Goal: Transaction & Acquisition: Book appointment/travel/reservation

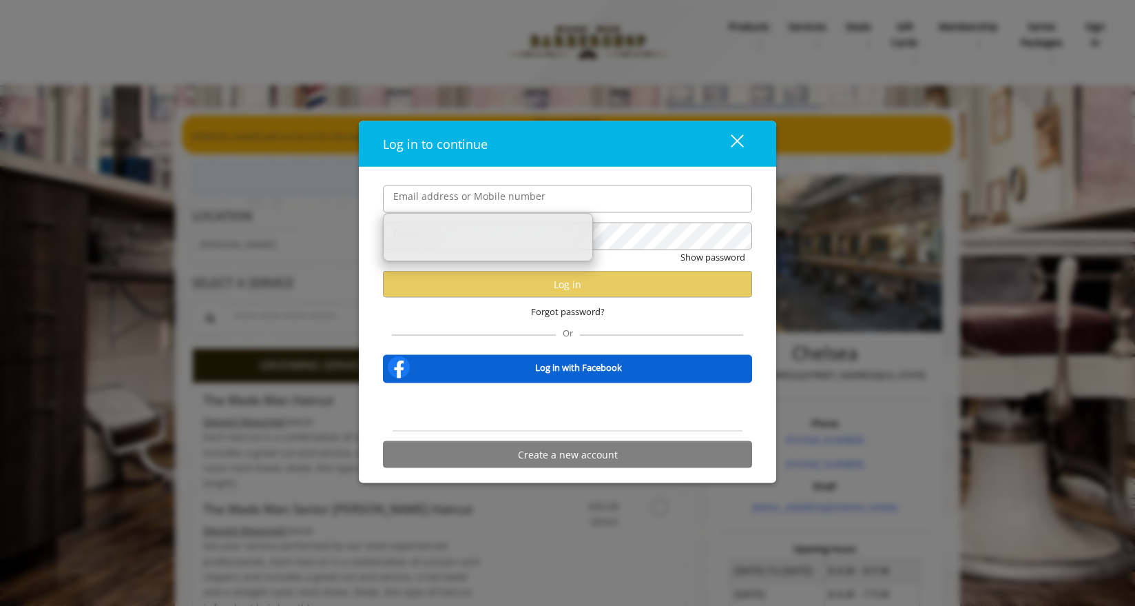
type input "**********"
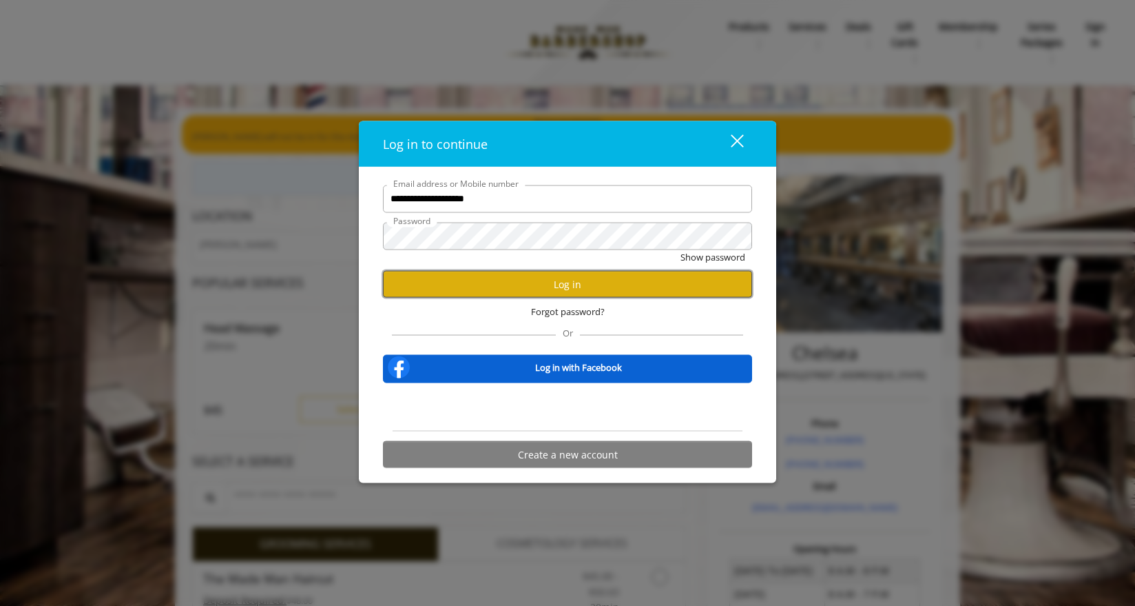
click at [591, 289] on button "Log in" at bounding box center [567, 284] width 369 height 27
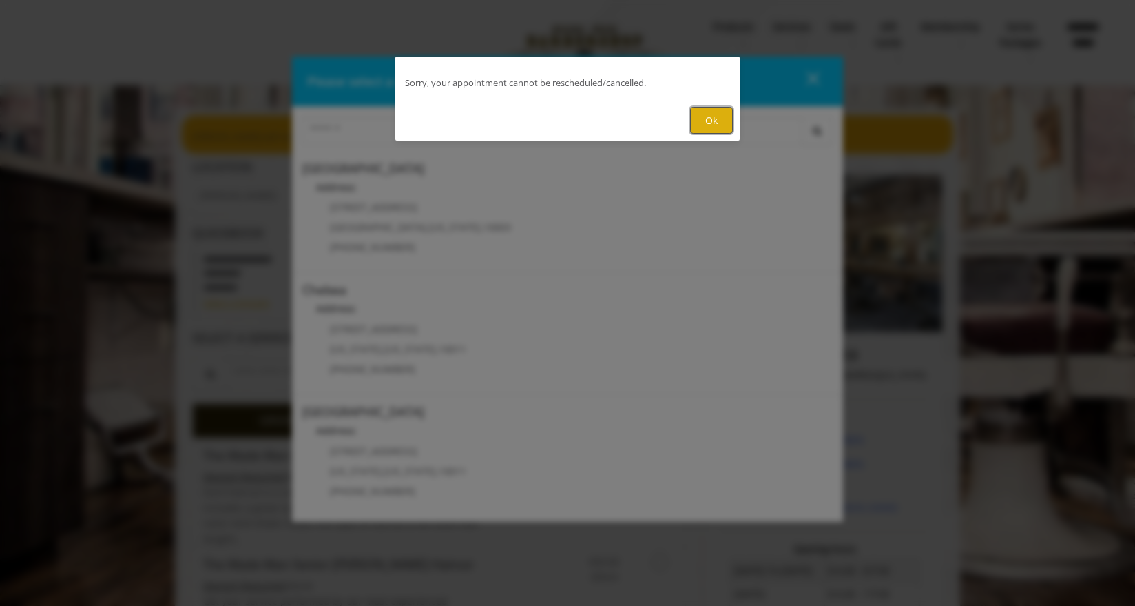
click at [716, 133] on button "Ok" at bounding box center [711, 120] width 43 height 27
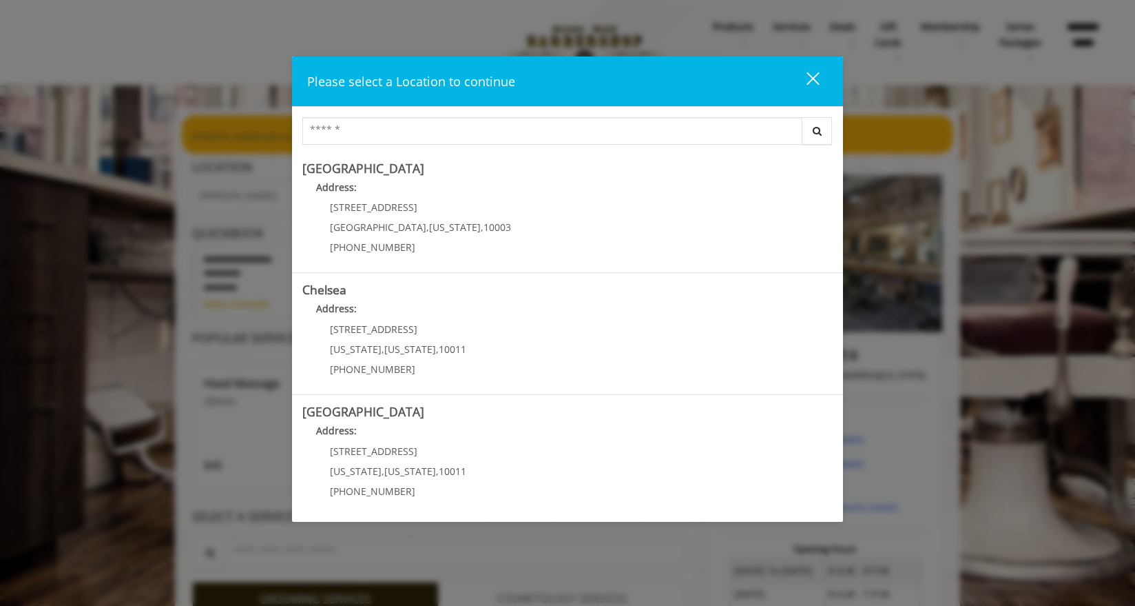
click at [813, 74] on div "close" at bounding box center [805, 81] width 28 height 21
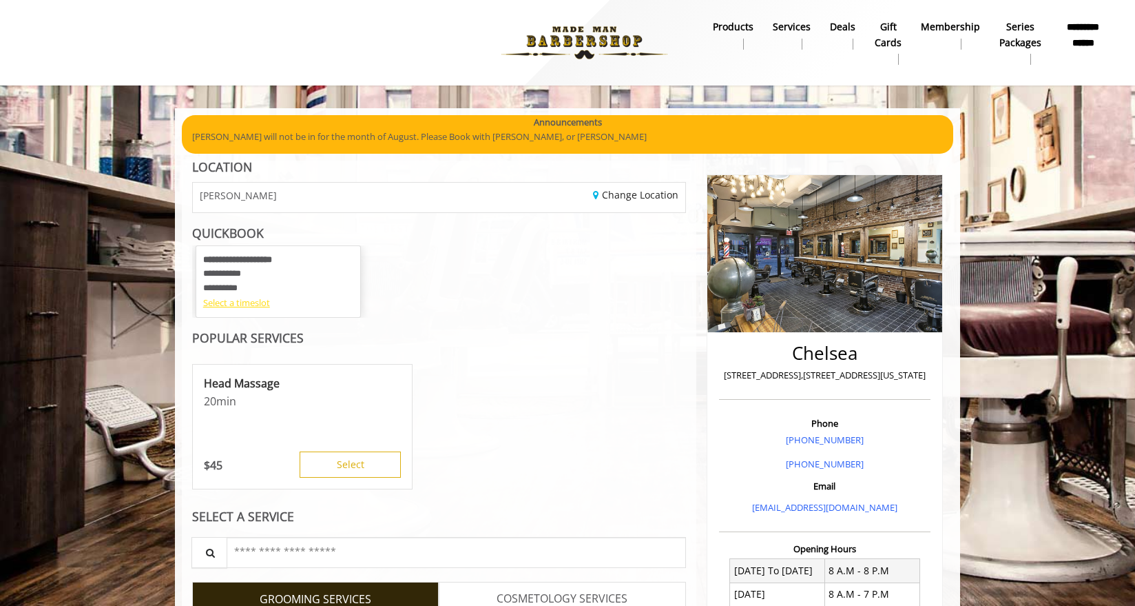
click at [256, 296] on div "Select a timeslot" at bounding box center [278, 303] width 150 height 14
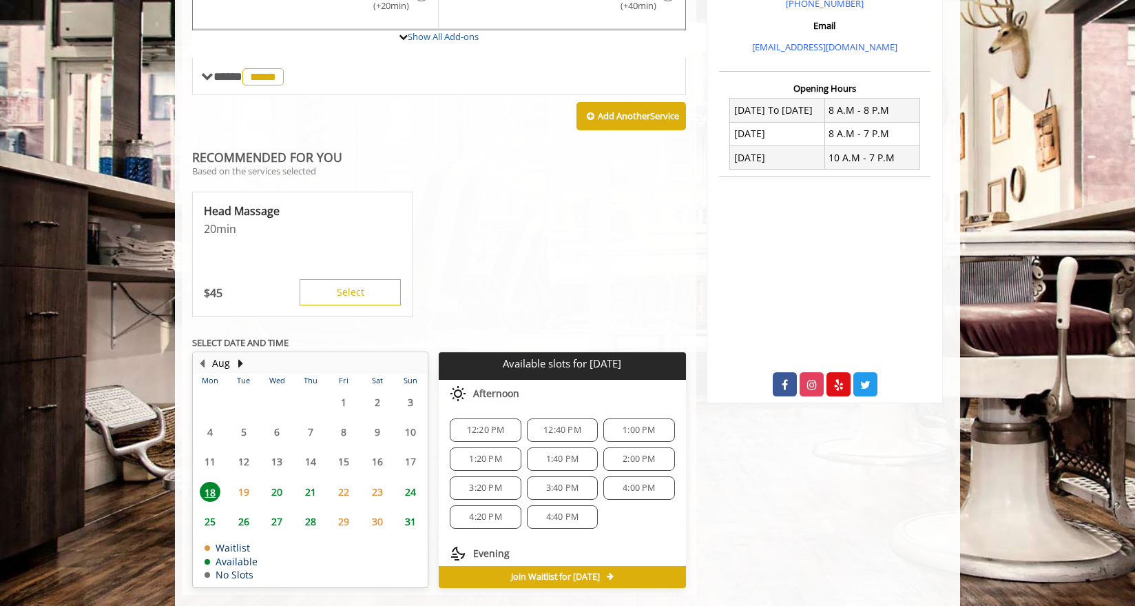
scroll to position [484, 0]
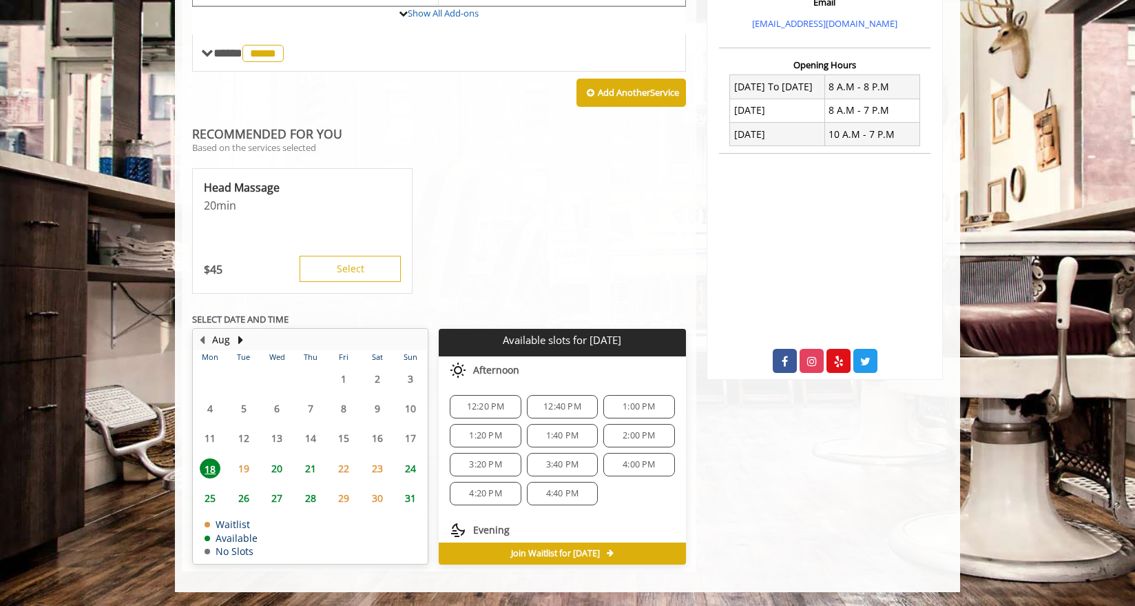
click at [275, 469] on span "20" at bounding box center [277, 468] width 21 height 20
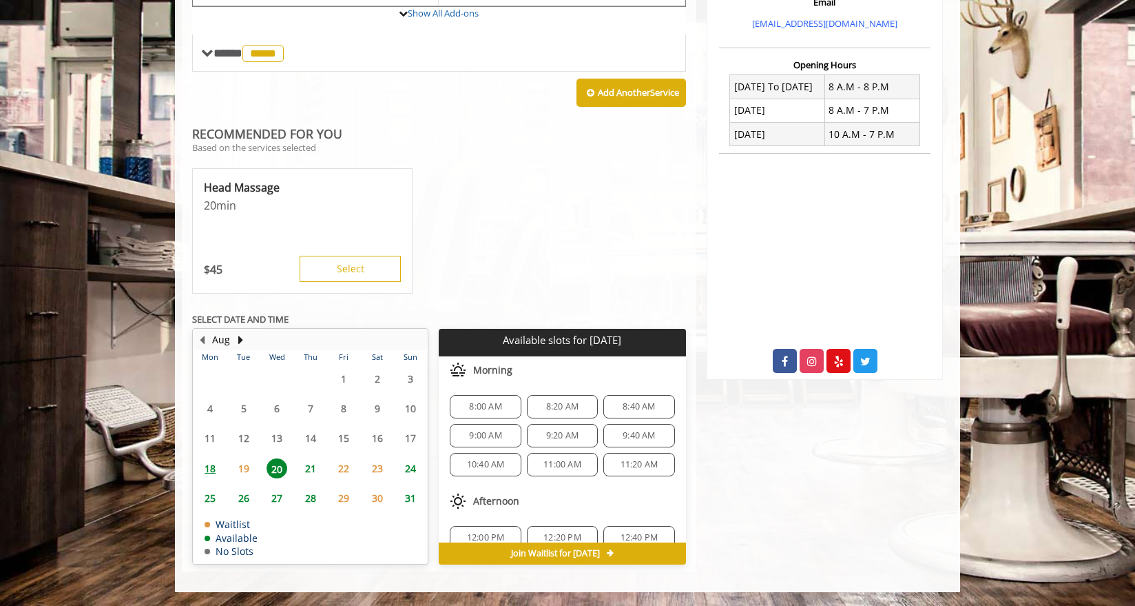
click at [242, 463] on span "19" at bounding box center [244, 468] width 21 height 20
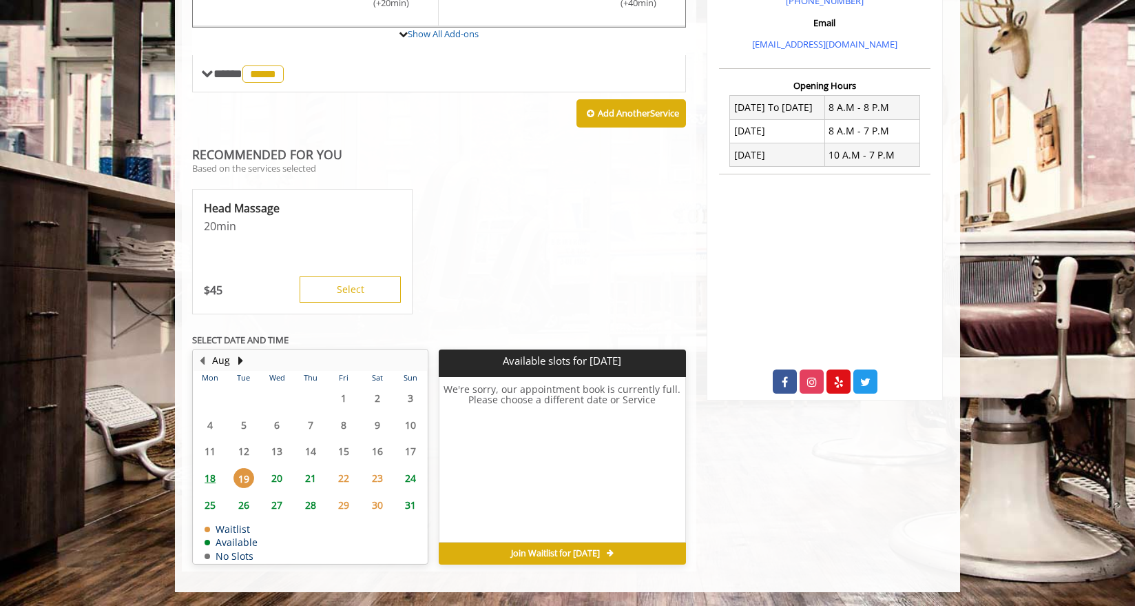
click at [276, 478] on span "20" at bounding box center [277, 478] width 21 height 20
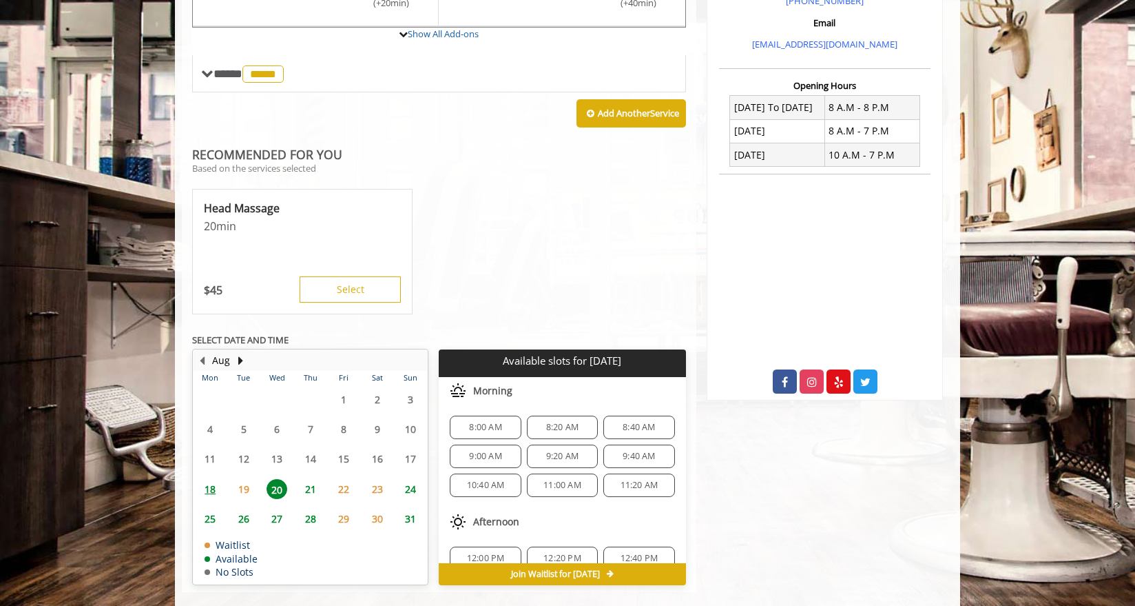
scroll to position [484, 0]
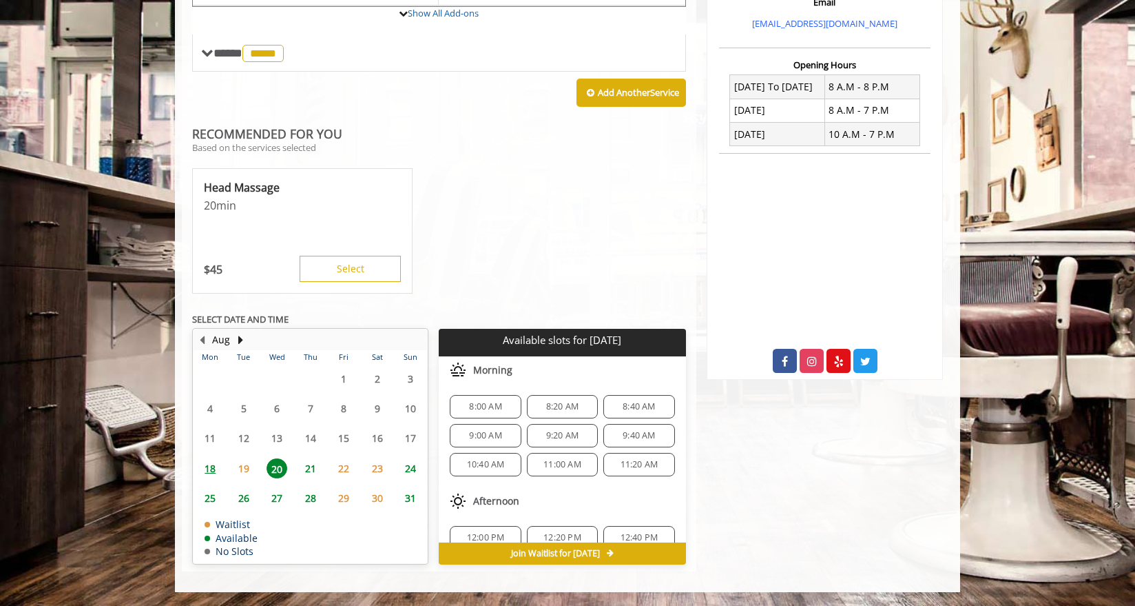
click at [216, 468] on span "18" at bounding box center [210, 468] width 21 height 20
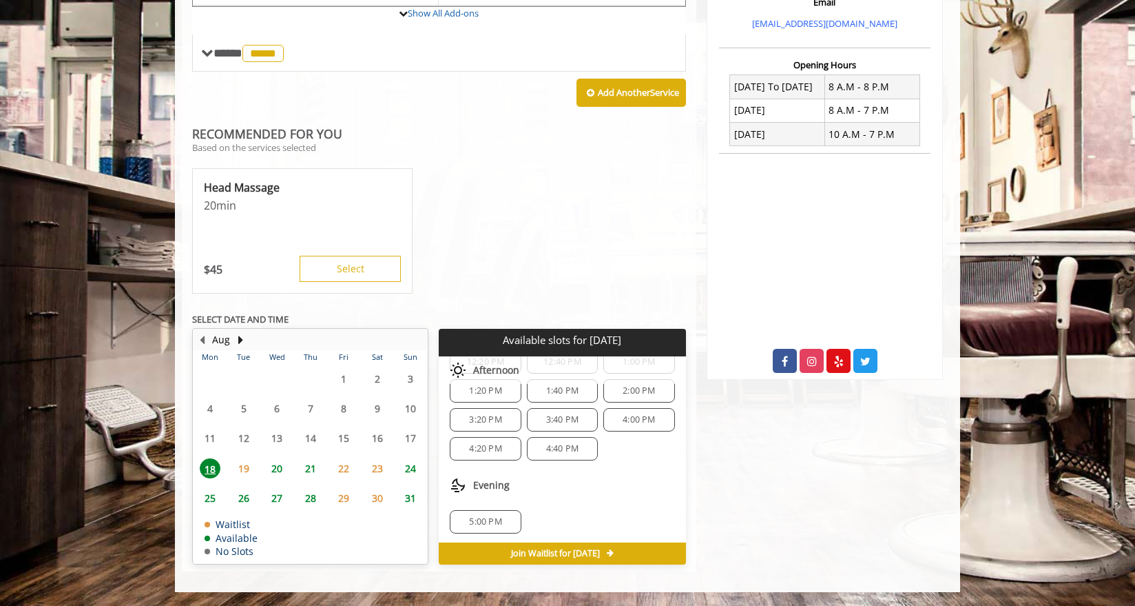
scroll to position [47, 0]
click at [251, 465] on span "19" at bounding box center [244, 468] width 21 height 20
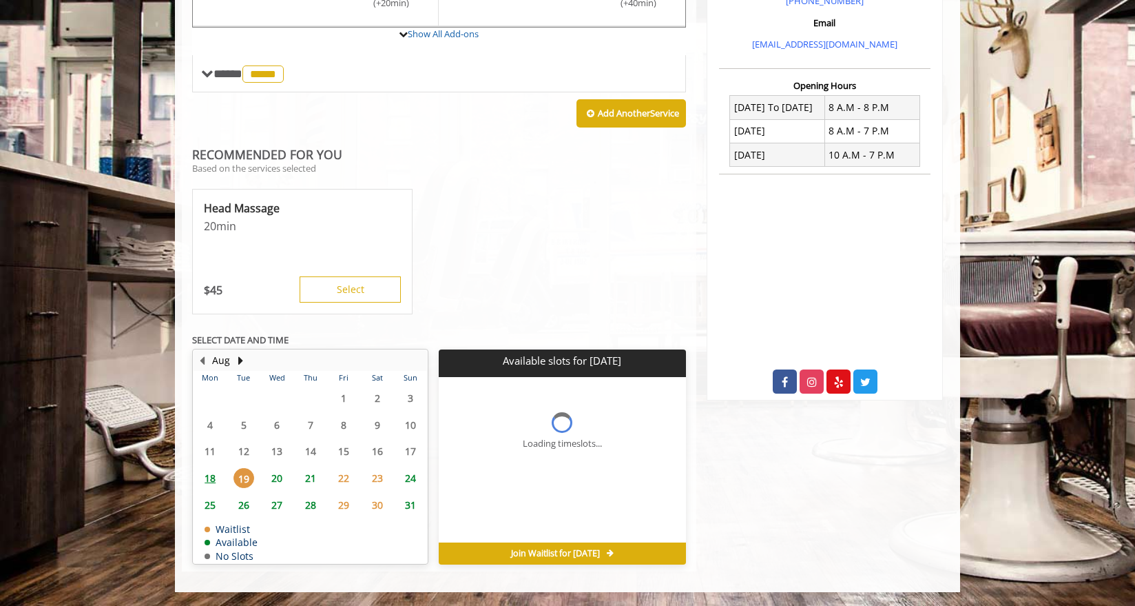
scroll to position [0, 0]
click at [210, 475] on span "18" at bounding box center [210, 478] width 21 height 20
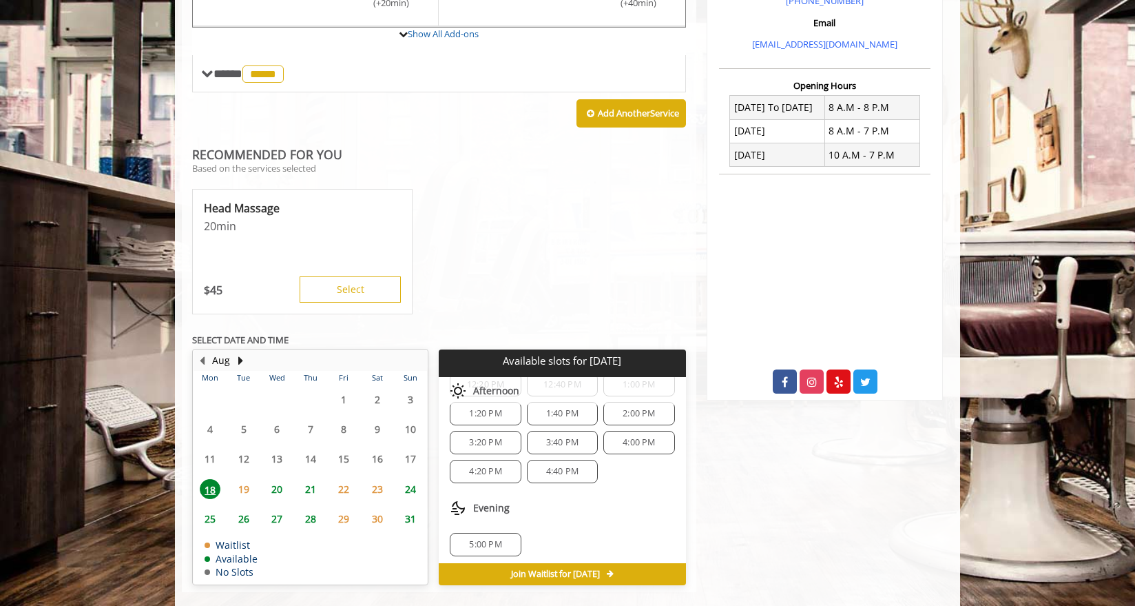
scroll to position [47, 0]
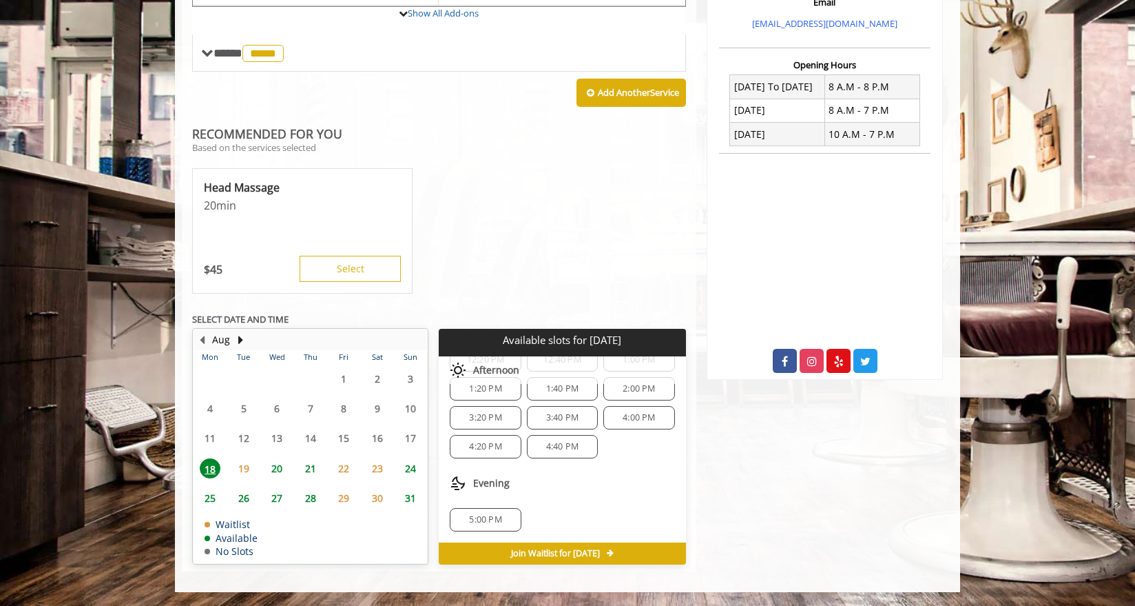
click at [472, 510] on div "5:00 PM" at bounding box center [485, 519] width 71 height 23
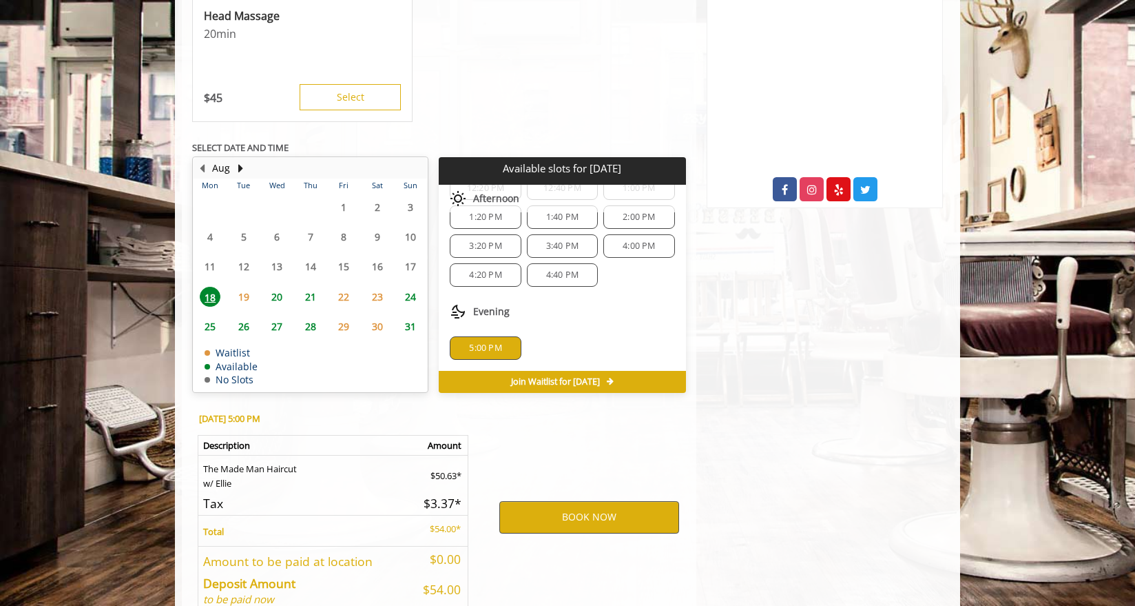
scroll to position [732, 0]
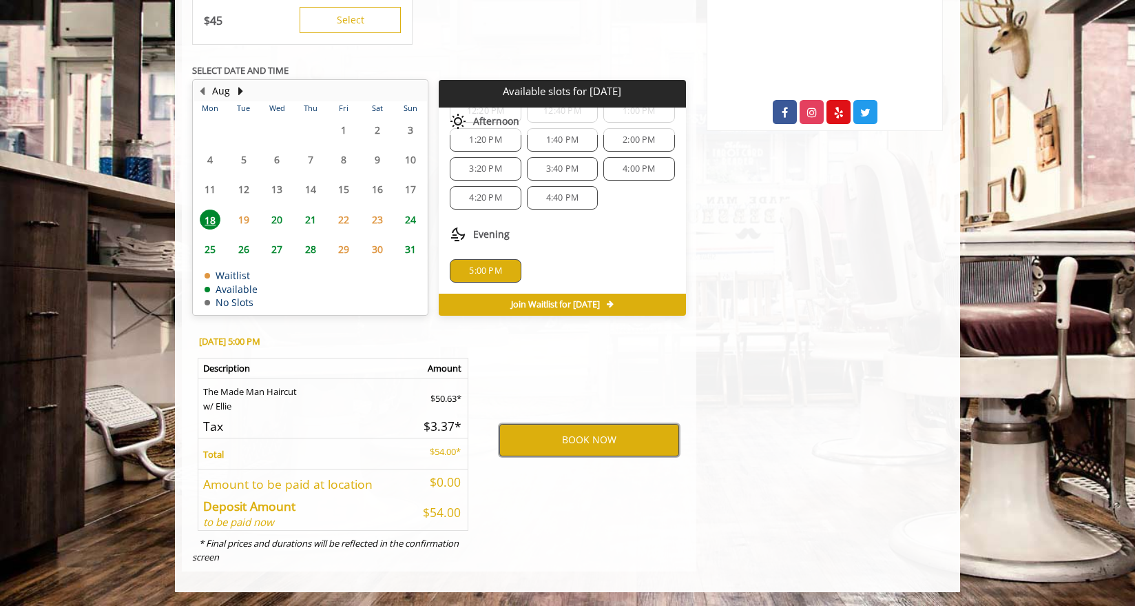
click at [578, 440] on button "BOOK NOW" at bounding box center [589, 440] width 180 height 32
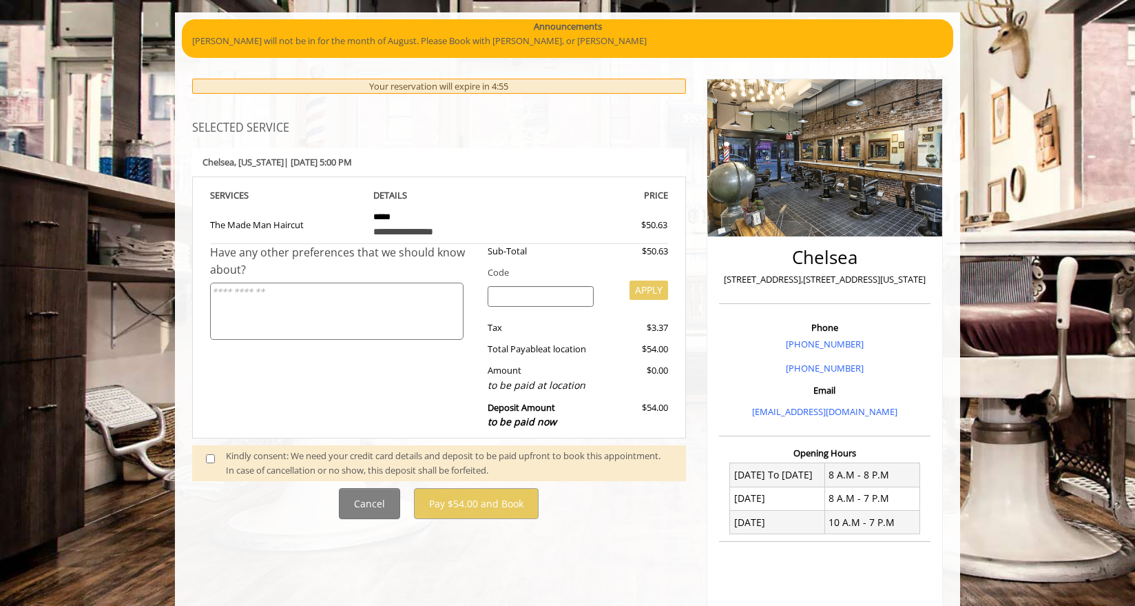
scroll to position [105, 0]
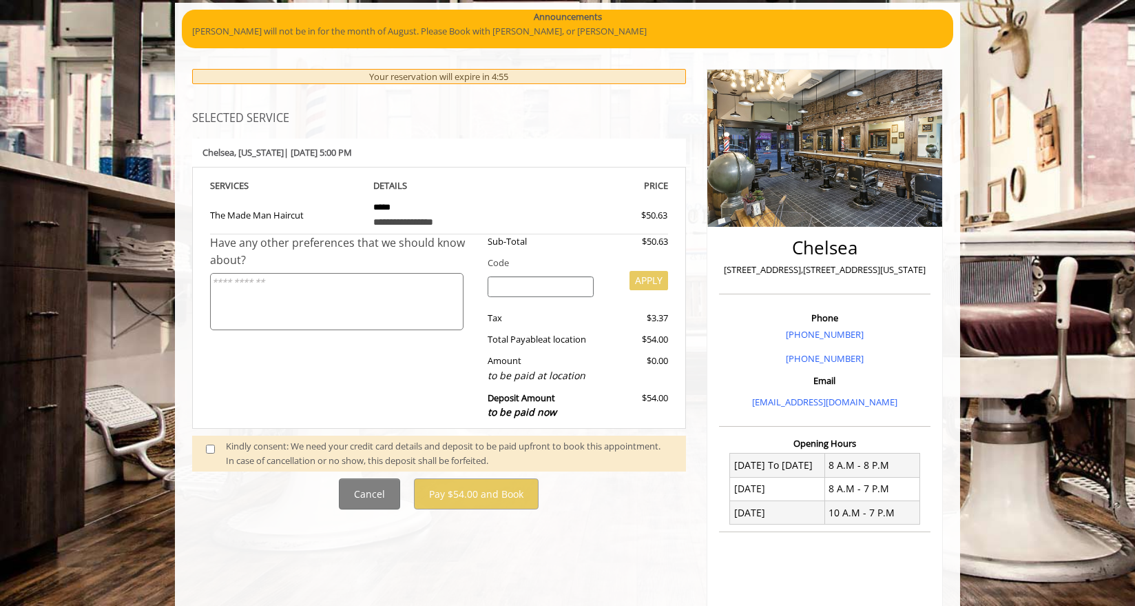
click at [258, 452] on div "Kindly consent: We need your credit card details and deposit to be paid upfront…" at bounding box center [449, 453] width 446 height 29
click at [226, 446] on div "Kindly consent: We need your credit card details and deposit to be paid upfront…" at bounding box center [449, 453] width 446 height 29
click at [218, 446] on span at bounding box center [216, 453] width 41 height 29
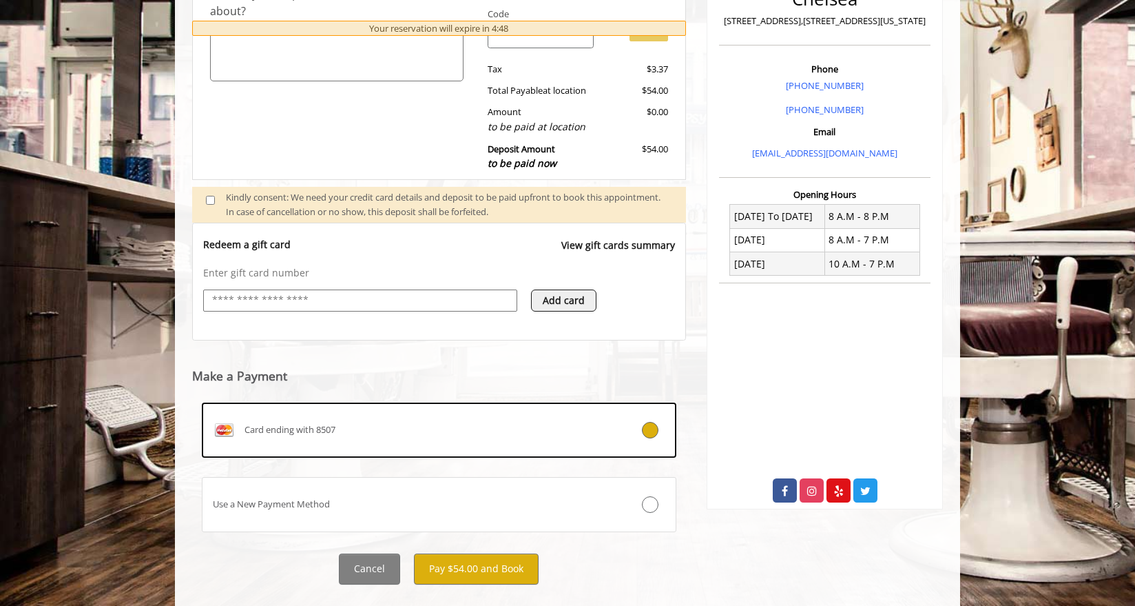
scroll to position [353, 0]
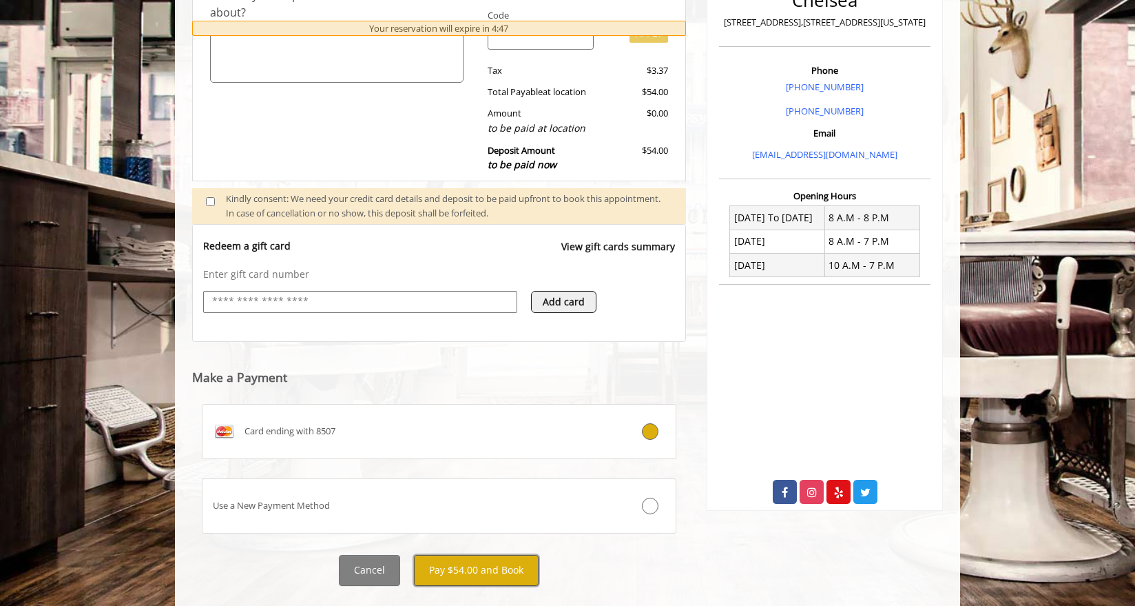
click at [467, 577] on button "Pay $54.00 and Book" at bounding box center [476, 570] width 125 height 31
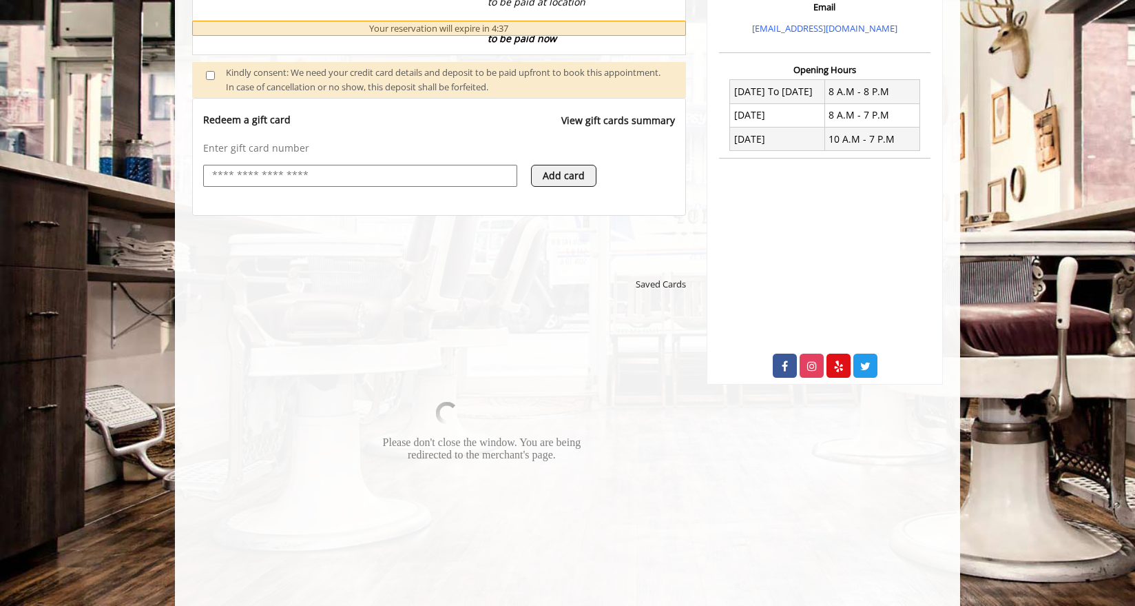
scroll to position [676, 0]
